Goal: Task Accomplishment & Management: Use online tool/utility

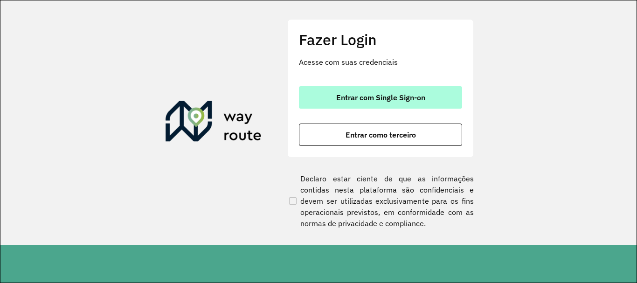
click at [393, 96] on span "Entrar com Single Sign-on" at bounding box center [380, 97] width 89 height 7
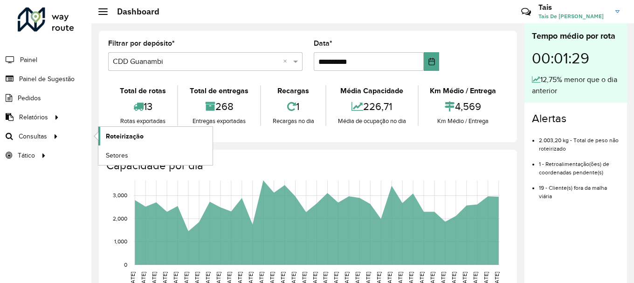
click at [140, 135] on span "Roteirização" at bounding box center [125, 136] width 38 height 10
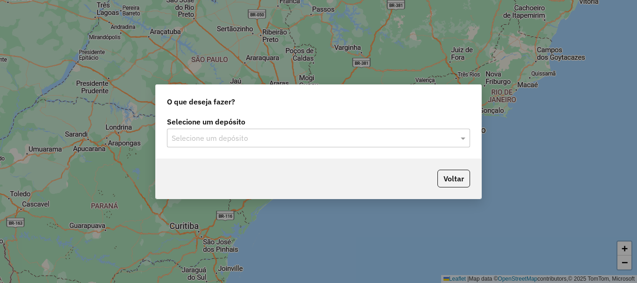
click at [199, 147] on div "Selecione um depósito Selecione um depósito" at bounding box center [318, 137] width 325 height 44
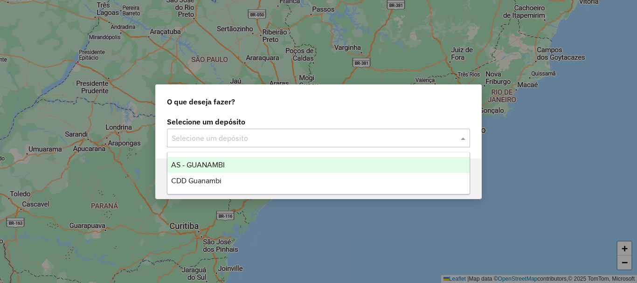
click at [211, 142] on input "text" at bounding box center [308, 138] width 275 height 11
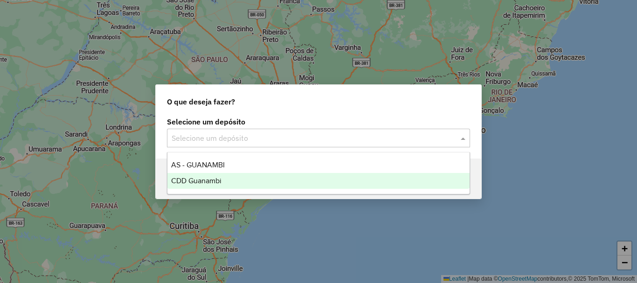
click at [197, 182] on span "CDD Guanambi" at bounding box center [196, 181] width 50 height 8
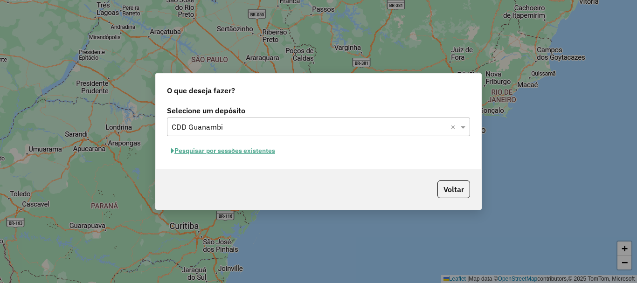
click at [251, 149] on button "Pesquisar por sessões existentes" at bounding box center [223, 151] width 112 height 14
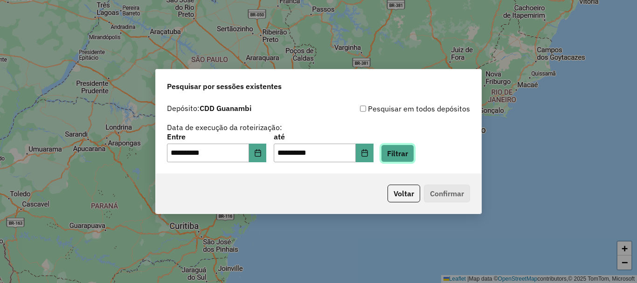
click at [404, 152] on button "Filtrar" at bounding box center [397, 153] width 33 height 18
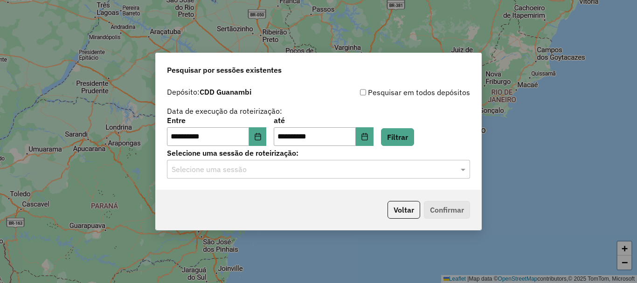
click at [437, 175] on div "Selecione uma sessão" at bounding box center [318, 169] width 303 height 19
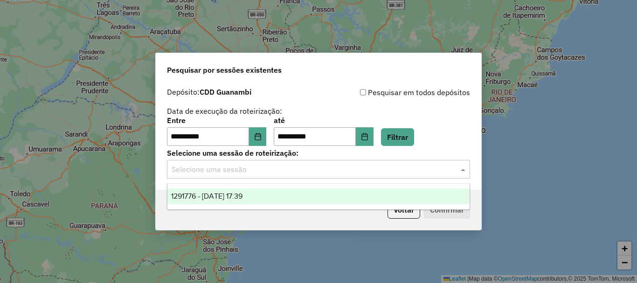
drag, startPoint x: 217, startPoint y: 193, endPoint x: 297, endPoint y: 199, distance: 80.3
click at [216, 193] on span "1291776 - 10/10/2025 17:39" at bounding box center [206, 196] width 71 height 8
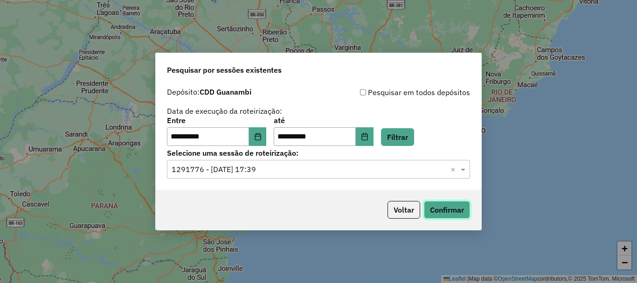
click at [445, 215] on button "Confirmar" at bounding box center [447, 210] width 46 height 18
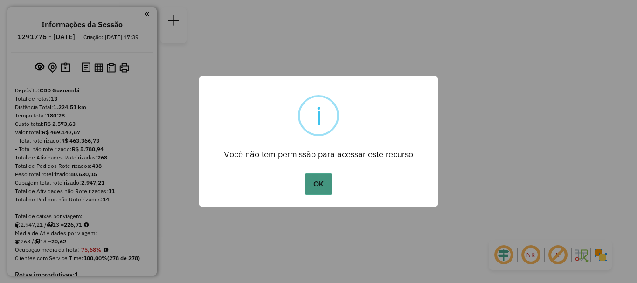
click at [323, 186] on button "OK" at bounding box center [317, 183] width 27 height 21
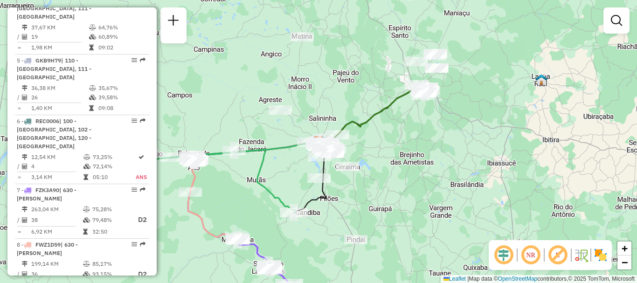
scroll to position [507, 0]
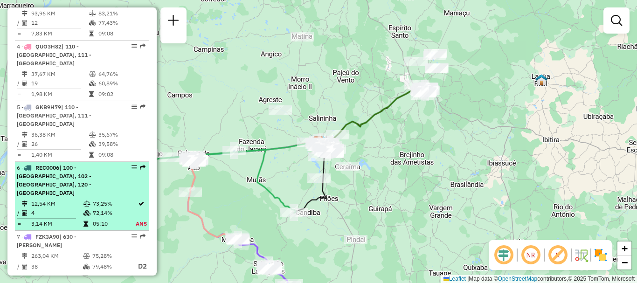
click at [66, 164] on div "6 - REC0006 | 100 - [GEOGRAPHIC_DATA], 102 - [GEOGRAPHIC_DATA], 120 - [GEOGRAPH…" at bounding box center [66, 181] width 99 height 34
select select "**********"
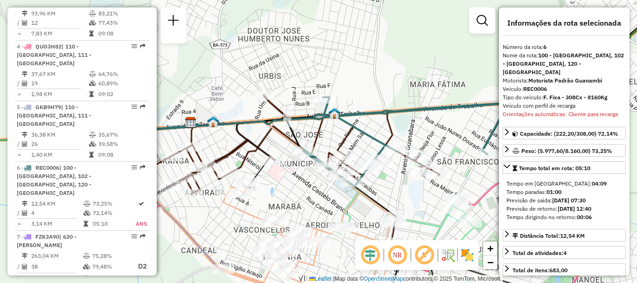
drag, startPoint x: 130, startPoint y: 138, endPoint x: 164, endPoint y: 167, distance: 43.6
click at [167, 169] on div "Janela de atendimento Grade de atendimento Capacidade Transportadoras Veículos …" at bounding box center [318, 141] width 637 height 283
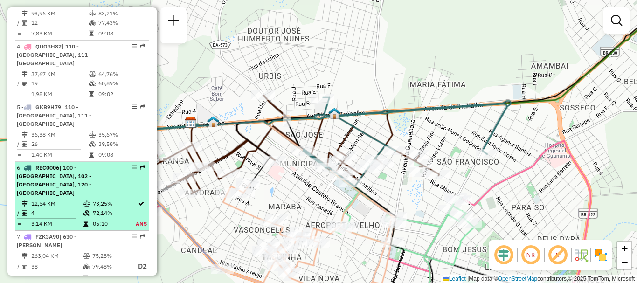
click at [132, 164] on em at bounding box center [134, 167] width 6 height 6
select select "**********"
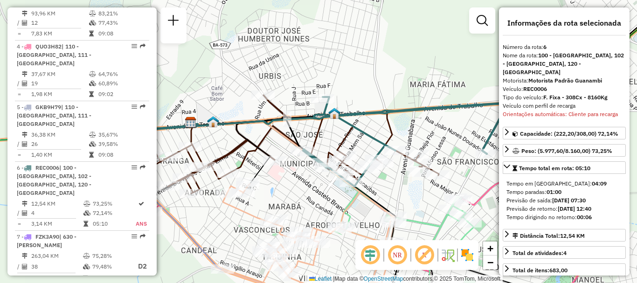
drag, startPoint x: 127, startPoint y: 143, endPoint x: 157, endPoint y: 144, distance: 29.4
click at [163, 144] on div "Janela de atendimento Grade de atendimento Capacidade Transportadoras Veículos …" at bounding box center [318, 141] width 637 height 283
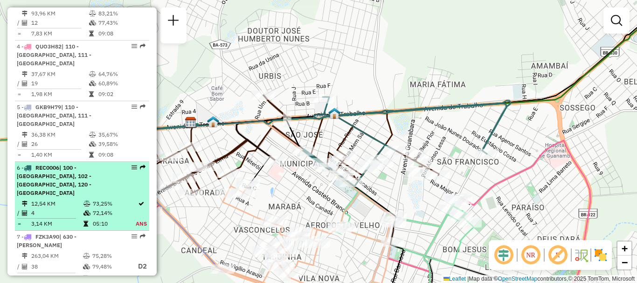
drag, startPoint x: 132, startPoint y: 138, endPoint x: 131, endPoint y: 144, distance: 6.1
select select "**********"
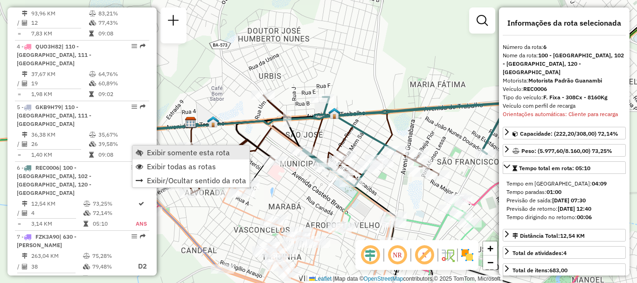
click at [142, 149] on span "Exibir somente esta rota" at bounding box center [139, 152] width 7 height 7
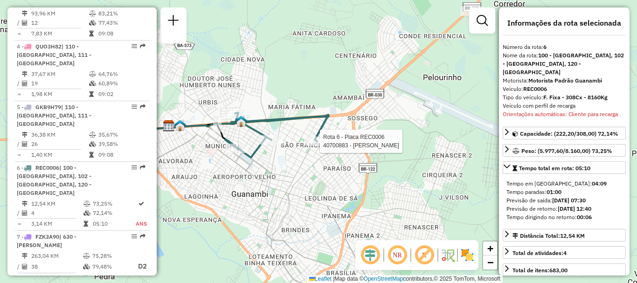
click at [313, 146] on div at bounding box center [316, 141] width 23 height 9
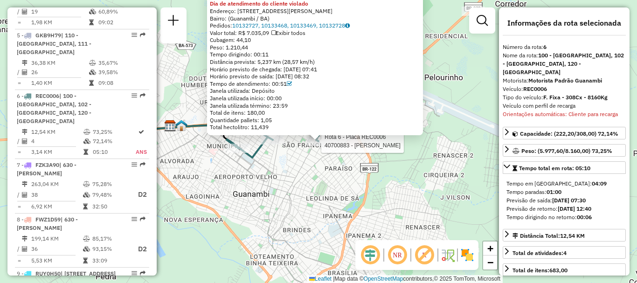
scroll to position [637, 0]
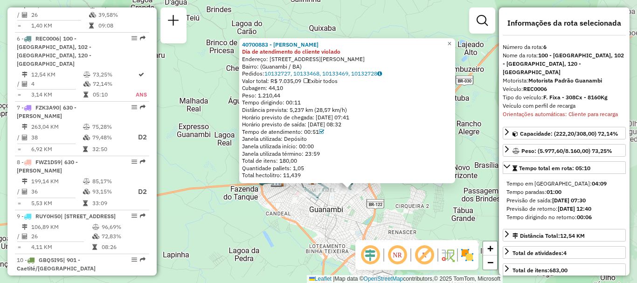
drag, startPoint x: 421, startPoint y: 148, endPoint x: 387, endPoint y: 196, distance: 58.8
click at [387, 196] on div "40700883 - [PERSON_NAME] DE AL Dia de atendimento do cliente violado Endereço: …" at bounding box center [318, 141] width 637 height 283
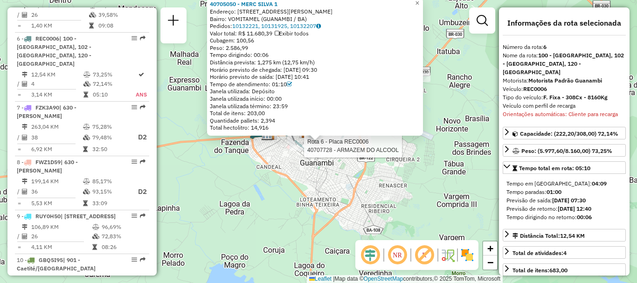
click at [302, 151] on div at bounding box center [300, 145] width 23 height 9
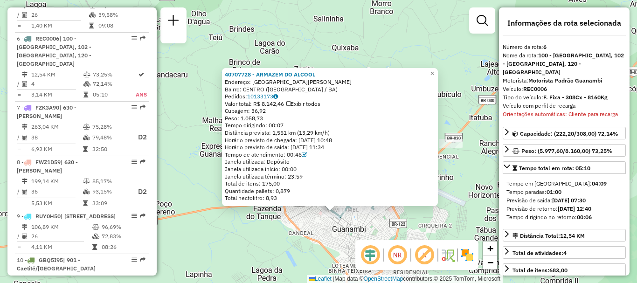
drag, startPoint x: 267, startPoint y: 173, endPoint x: 282, endPoint y: 244, distance: 71.9
click at [282, 244] on div "40707728 - ARMAZEM DO ALCOOL Endereço: [GEOGRAPHIC_DATA][PERSON_NAME]: [GEOGRAP…" at bounding box center [318, 141] width 637 height 283
click at [288, 216] on div "40707728 - ARMAZEM DO ALCOOL Endereço: [GEOGRAPHIC_DATA][PERSON_NAME]: [GEOGRAP…" at bounding box center [318, 141] width 637 height 283
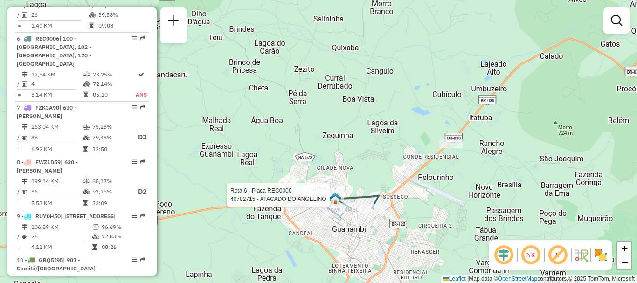
select select "**********"
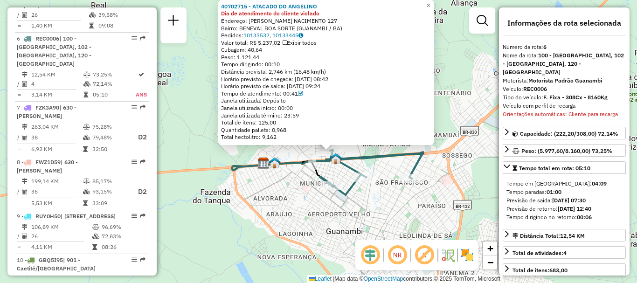
click at [240, 205] on div "40702715 - ATACADO DO ANGELINO Dia de atendimento do cliente violado Endereço: …" at bounding box center [318, 141] width 637 height 283
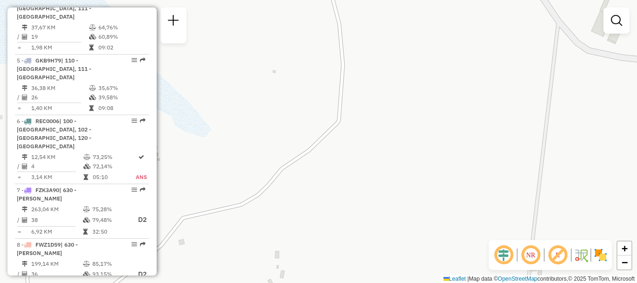
scroll to position [507, 0]
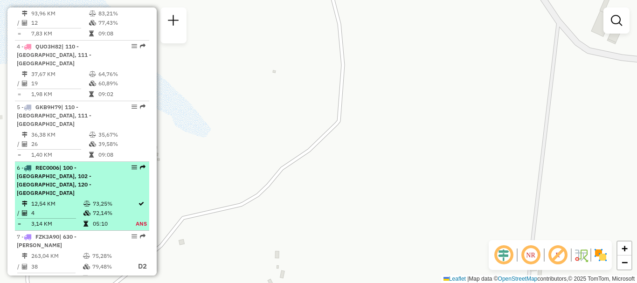
click at [110, 164] on div "6 - REC0006 | 100 - [GEOGRAPHIC_DATA], 102 - [GEOGRAPHIC_DATA], 120 - [GEOGRAPH…" at bounding box center [66, 181] width 99 height 34
select select "**********"
